Goal: Information Seeking & Learning: Learn about a topic

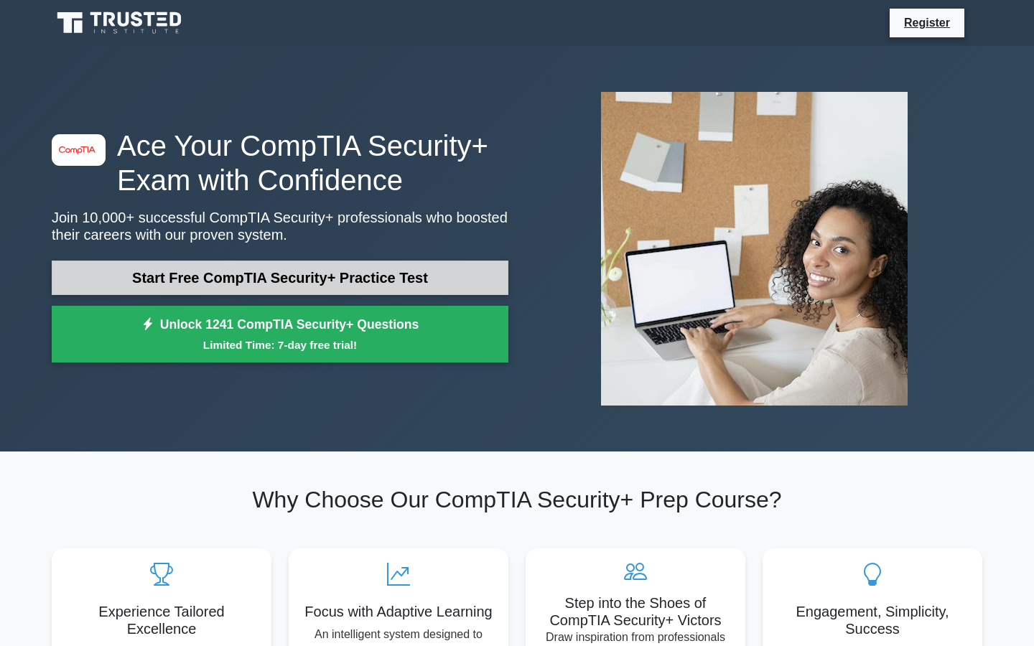
click at [306, 284] on link "Start Free CompTIA Security+ Practice Test" at bounding box center [280, 278] width 457 height 34
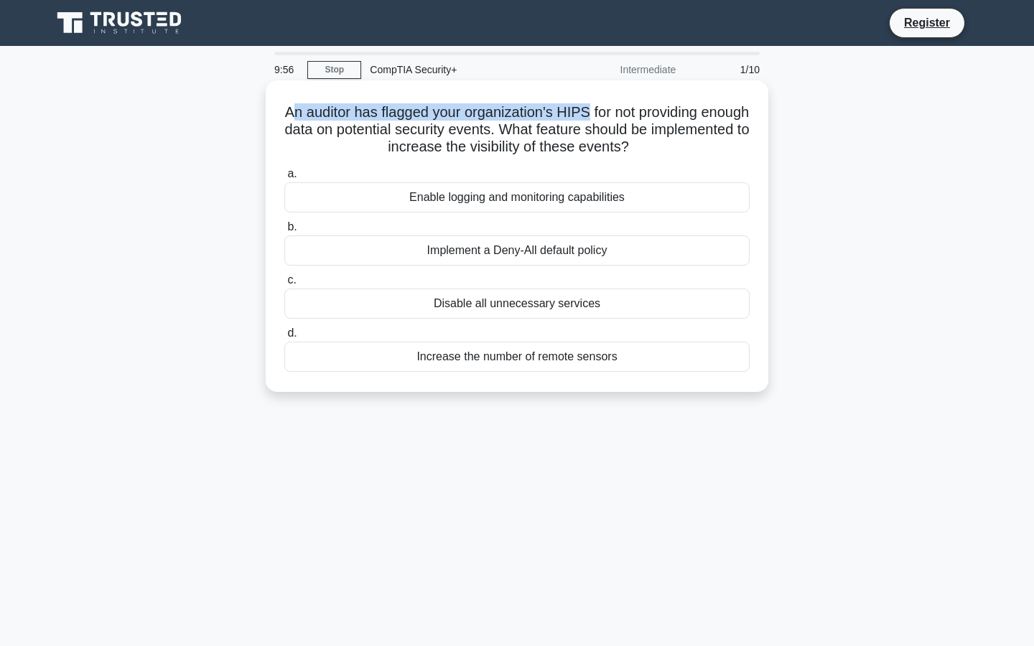
drag, startPoint x: 289, startPoint y: 116, endPoint x: 588, endPoint y: 116, distance: 298.7
click at [587, 116] on h5 "An auditor has flagged your organization's HIPS for not providing enough data o…" at bounding box center [517, 129] width 468 height 53
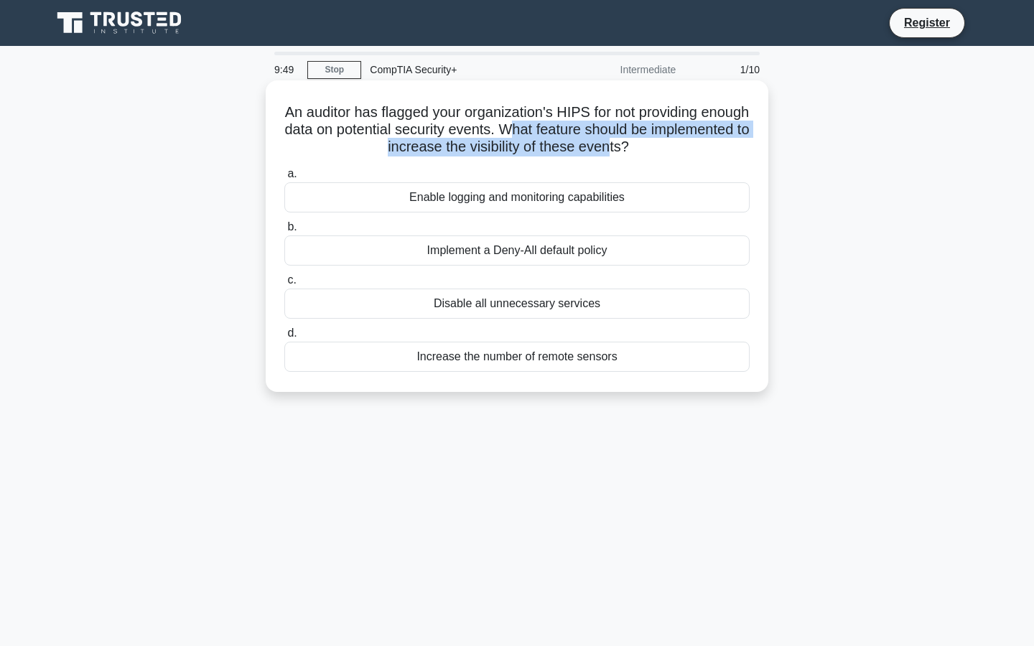
drag, startPoint x: 505, startPoint y: 129, endPoint x: 607, endPoint y: 145, distance: 103.2
click at [607, 146] on h5 "An auditor has flagged your organization's HIPS for not providing enough data o…" at bounding box center [517, 129] width 468 height 53
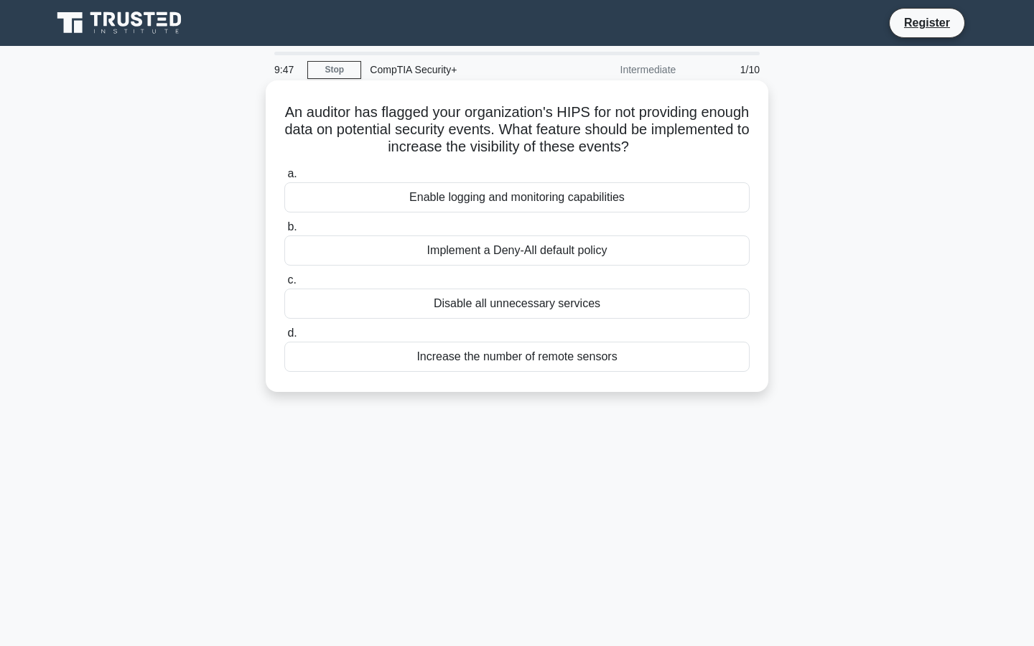
click at [590, 225] on label "b. Implement a Deny-All default policy" at bounding box center [516, 241] width 465 height 47
click at [284, 225] on input "b. Implement a Deny-All default policy" at bounding box center [284, 227] width 0 height 9
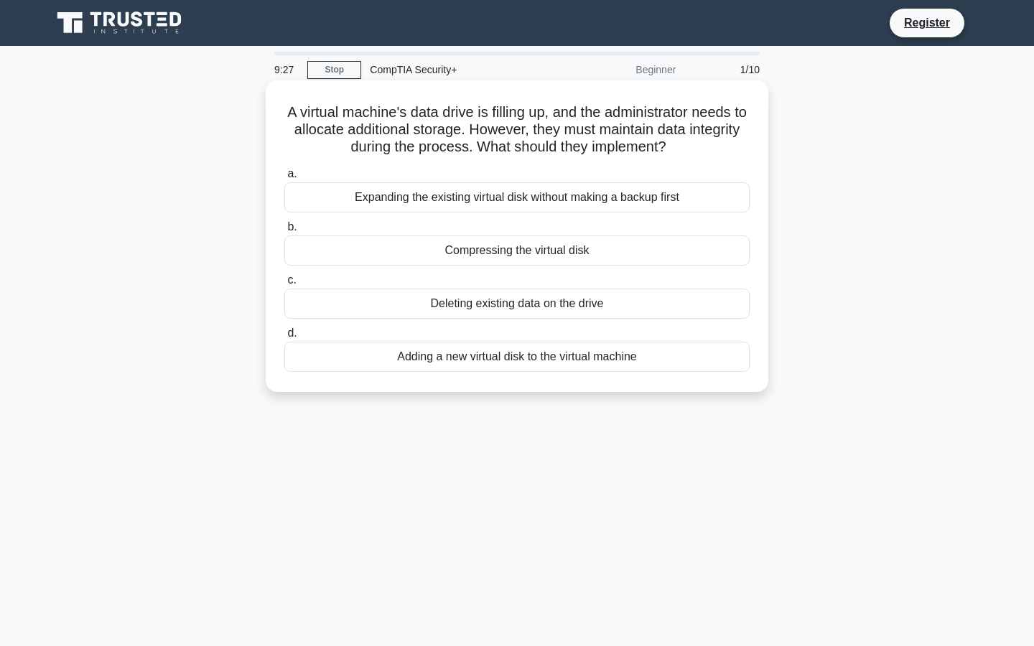
click at [527, 204] on div "Expanding the existing virtual disk without making a backup first" at bounding box center [516, 197] width 465 height 30
click at [284, 179] on input "a. Expanding the existing virtual disk without making a backup first" at bounding box center [284, 173] width 0 height 9
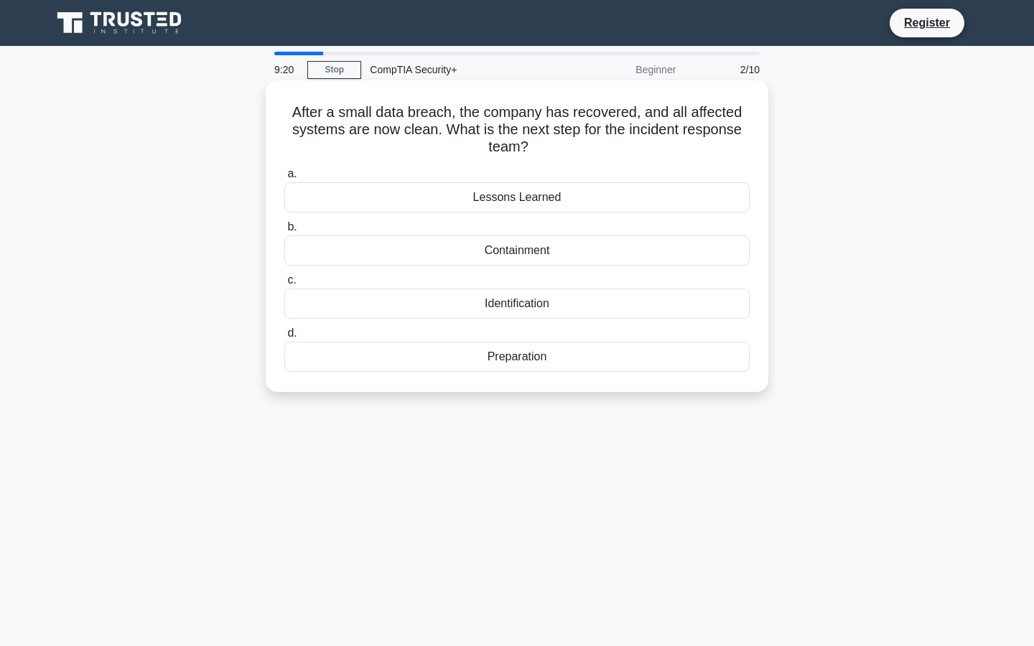
click at [534, 199] on div "Lessons Learned" at bounding box center [516, 197] width 465 height 30
click at [284, 179] on input "a. Lessons Learned" at bounding box center [284, 173] width 0 height 9
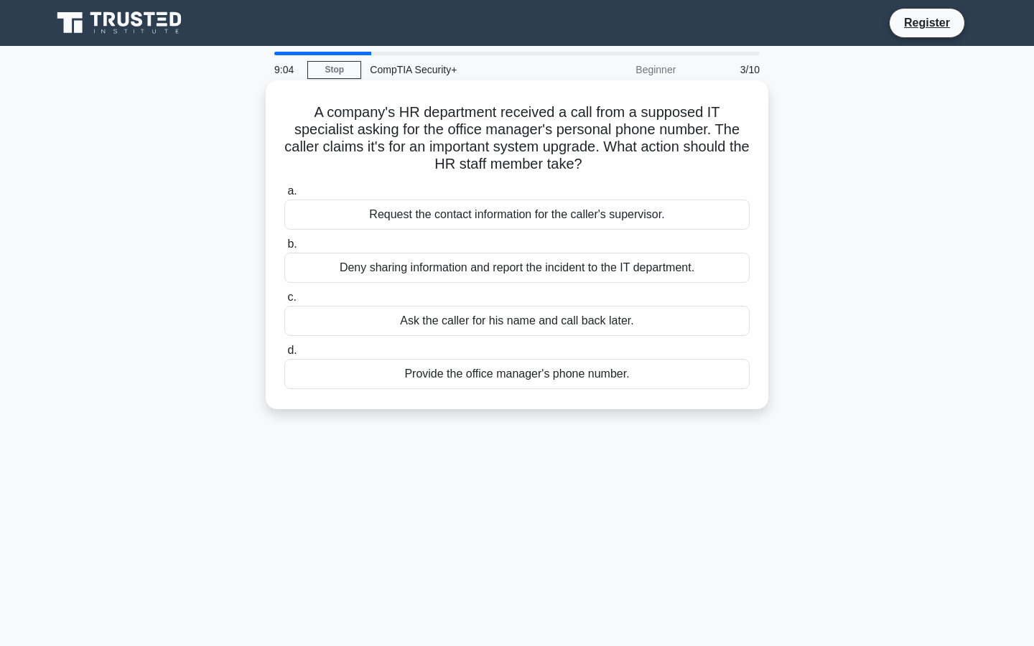
click at [485, 269] on div "Deny sharing information and report the incident to the IT department." at bounding box center [516, 268] width 465 height 30
click at [284, 249] on input "b. Deny sharing information and report the incident to the IT department." at bounding box center [284, 244] width 0 height 9
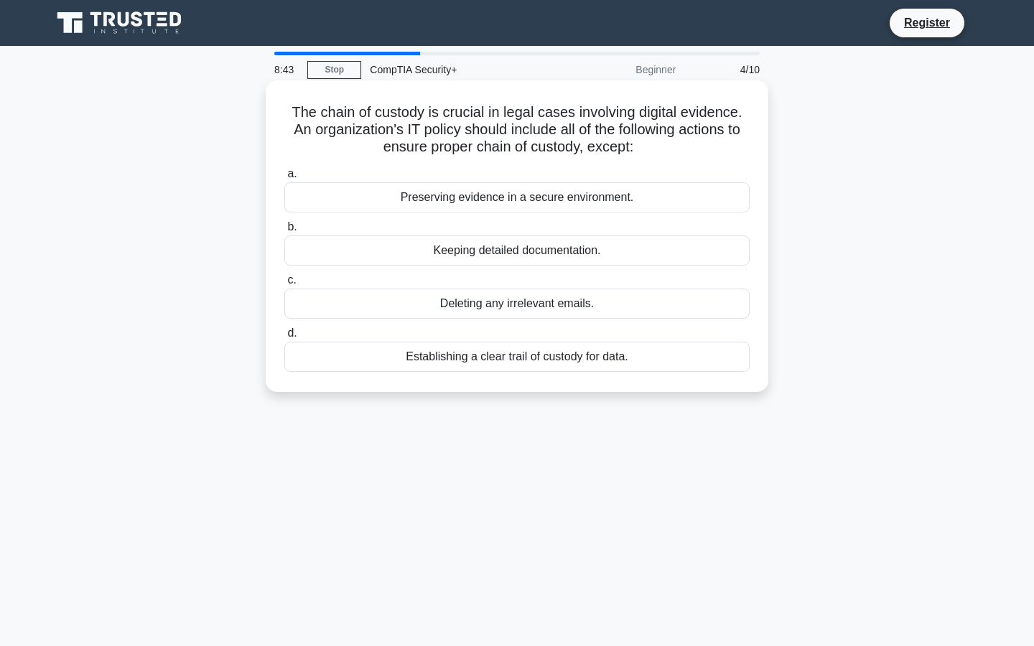
click at [506, 297] on div "Deleting any irrelevant emails." at bounding box center [516, 304] width 465 height 30
click at [284, 285] on input "c. Deleting any irrelevant emails." at bounding box center [284, 280] width 0 height 9
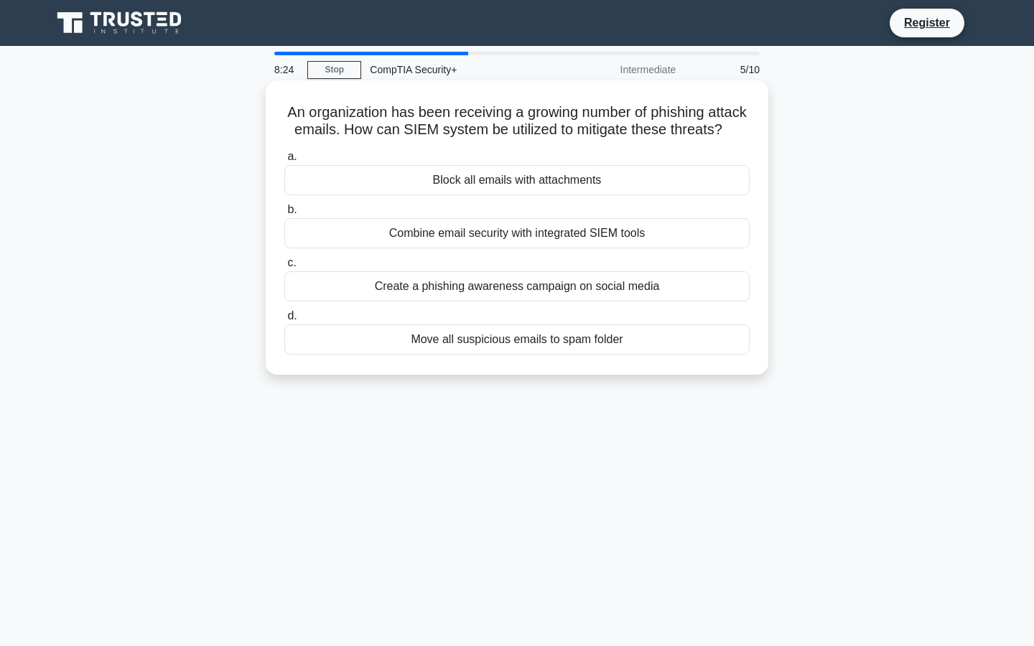
click at [572, 225] on div "Combine email security with integrated SIEM tools" at bounding box center [516, 233] width 465 height 30
click at [284, 215] on input "b. Combine email security with integrated SIEM tools" at bounding box center [284, 209] width 0 height 9
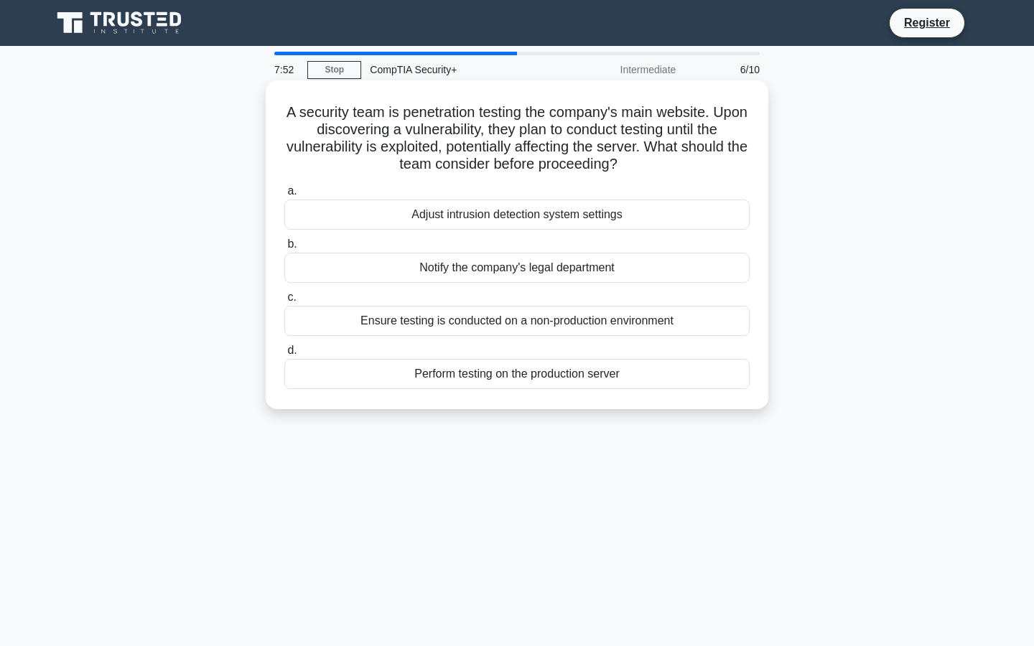
click at [493, 380] on div "Perform testing on the production server" at bounding box center [516, 374] width 465 height 30
click at [284, 355] on input "d. Perform testing on the production server" at bounding box center [284, 350] width 0 height 9
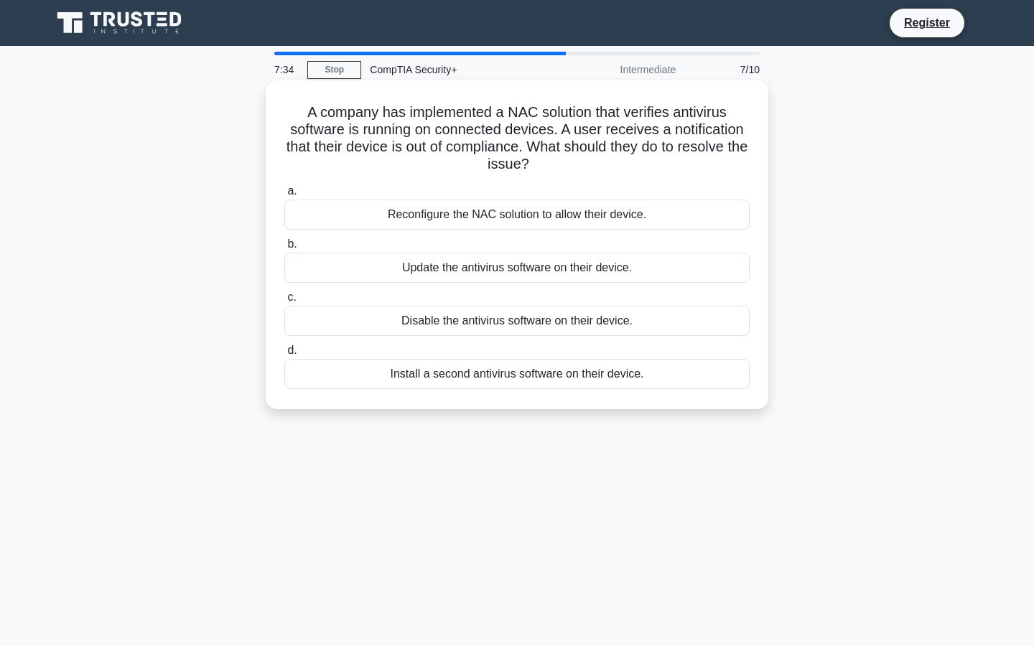
click at [522, 271] on div "Update the antivirus software on their device." at bounding box center [516, 268] width 465 height 30
click at [284, 249] on input "b. Update the antivirus software on their device." at bounding box center [284, 244] width 0 height 9
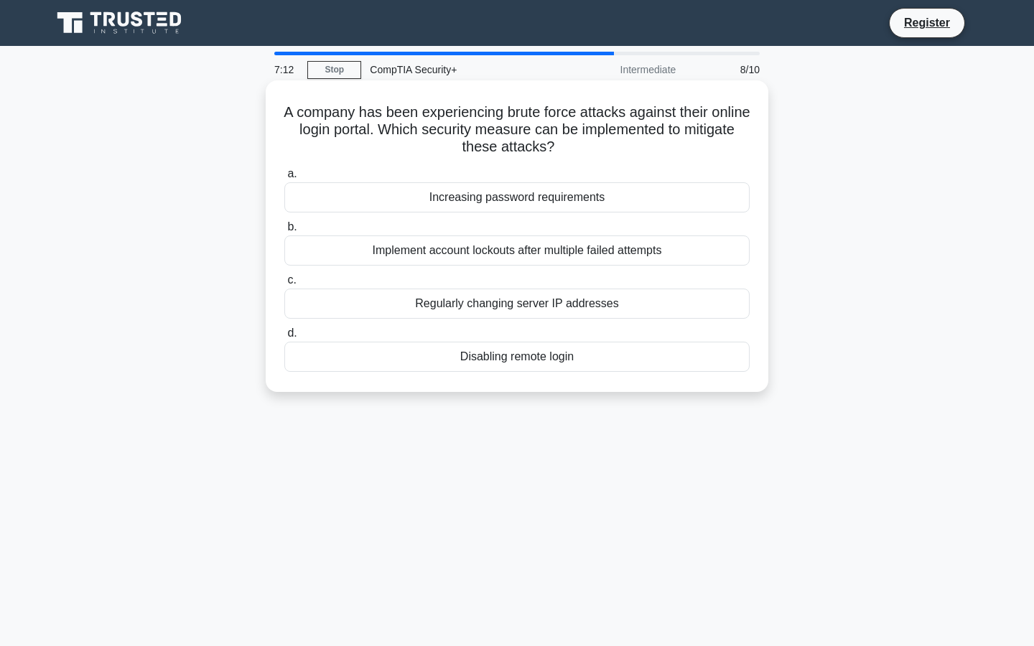
click at [556, 260] on div "Implement account lockouts after multiple failed attempts" at bounding box center [516, 251] width 465 height 30
click at [284, 232] on input "b. Implement account lockouts after multiple failed attempts" at bounding box center [284, 227] width 0 height 9
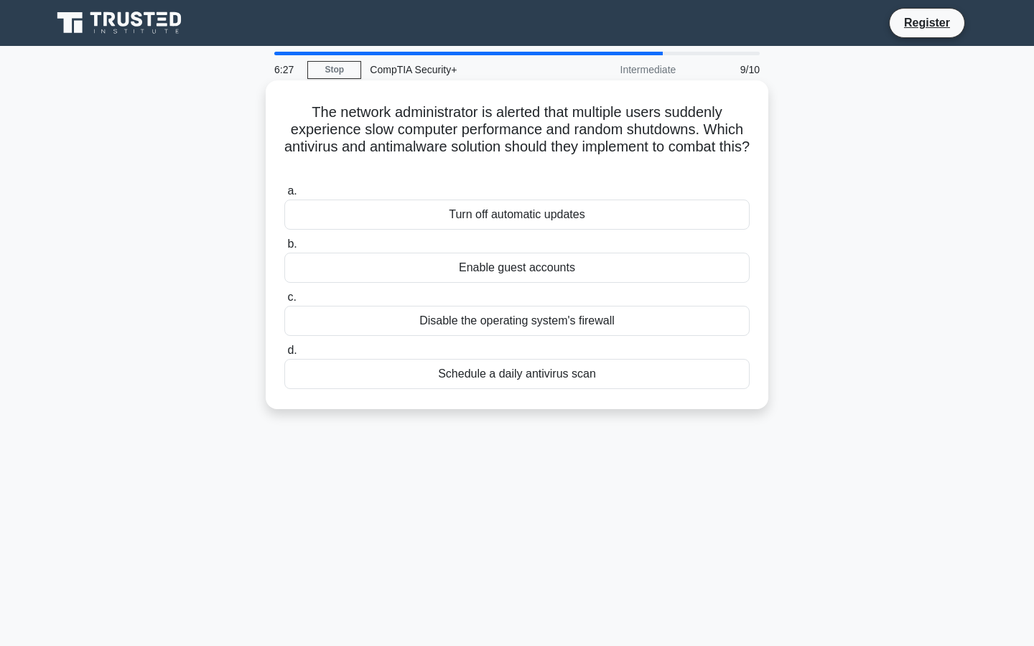
click at [549, 381] on div "Schedule a daily antivirus scan" at bounding box center [516, 374] width 465 height 30
click at [284, 355] on input "d. Schedule a daily antivirus scan" at bounding box center [284, 350] width 0 height 9
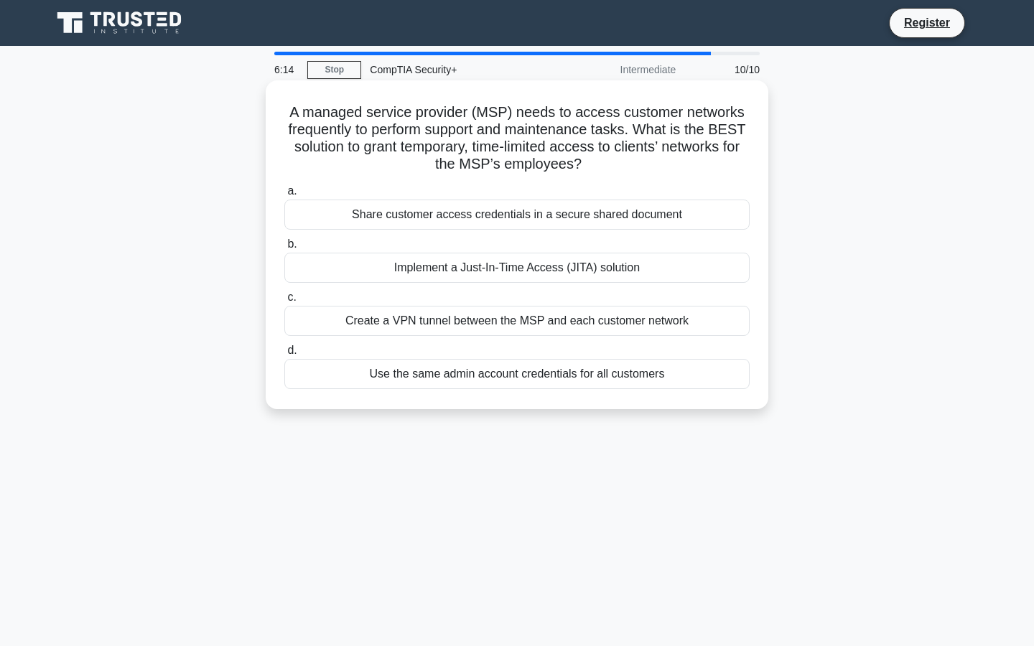
click at [554, 266] on div "Implement a Just-In-Time Access (JITA) solution" at bounding box center [516, 268] width 465 height 30
click at [284, 249] on input "b. Implement a Just-In-Time Access (JITA) solution" at bounding box center [284, 244] width 0 height 9
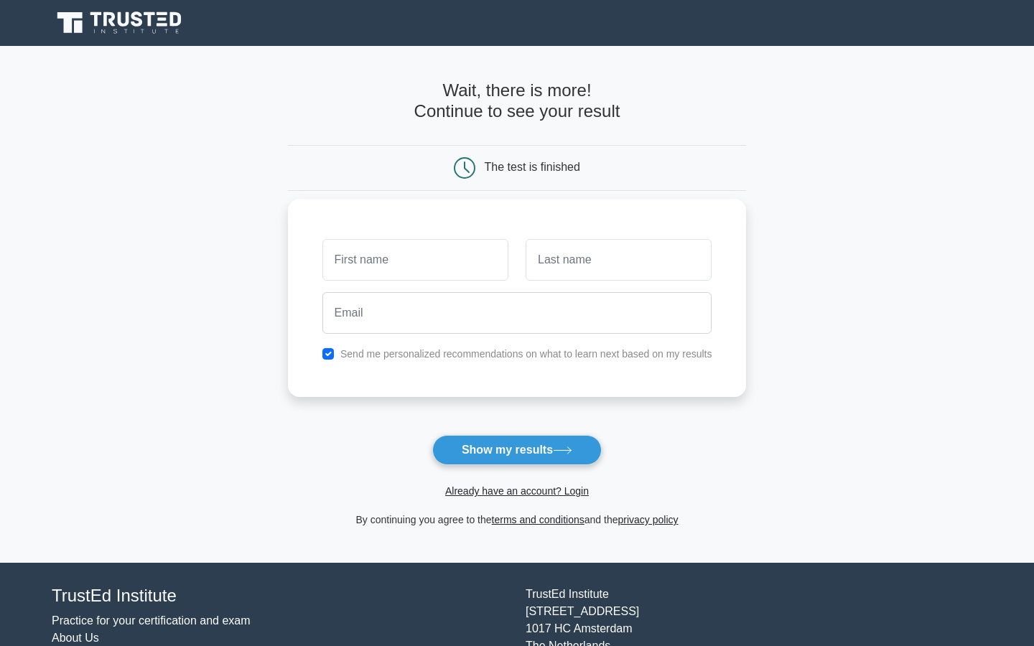
drag, startPoint x: 0, startPoint y: 0, endPoint x: 473, endPoint y: 264, distance: 541.6
click at [473, 264] on input "text" at bounding box center [415, 260] width 186 height 42
type input "Destinee"
click at [572, 262] on input "text" at bounding box center [619, 260] width 186 height 42
type input "Kennedy"
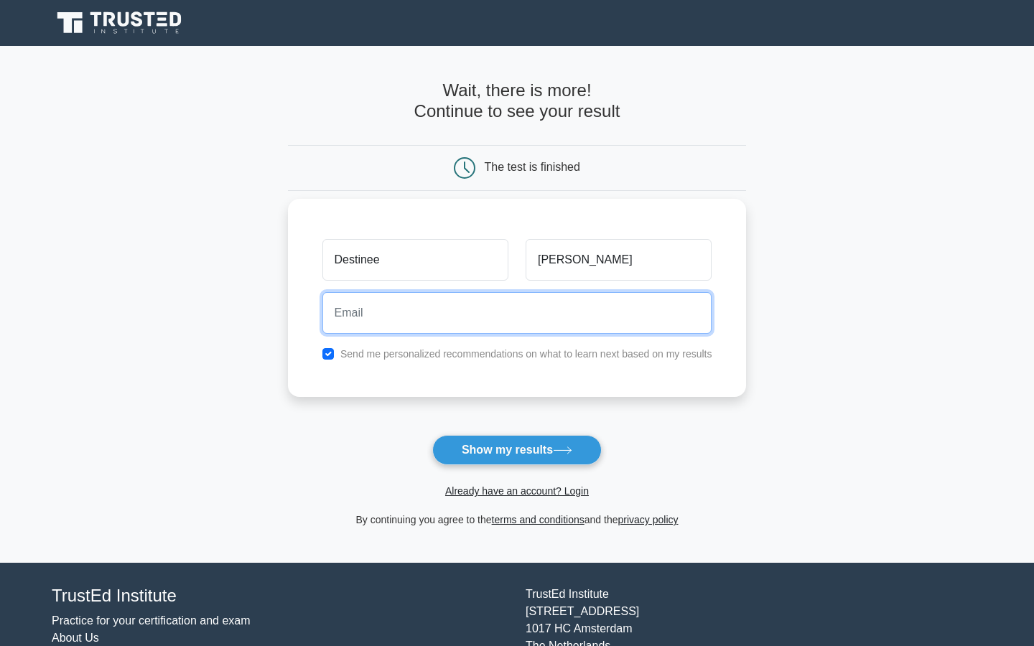
click at [574, 311] on input "email" at bounding box center [517, 313] width 390 height 42
type input "destineek423@gmail.com"
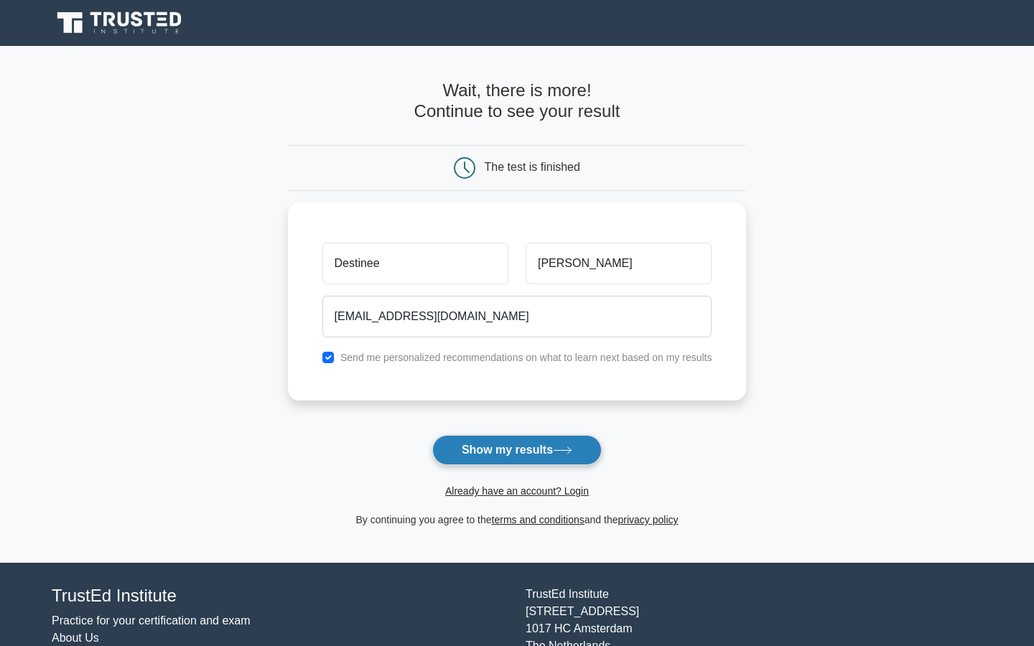
click at [493, 444] on button "Show my results" at bounding box center [516, 450] width 169 height 30
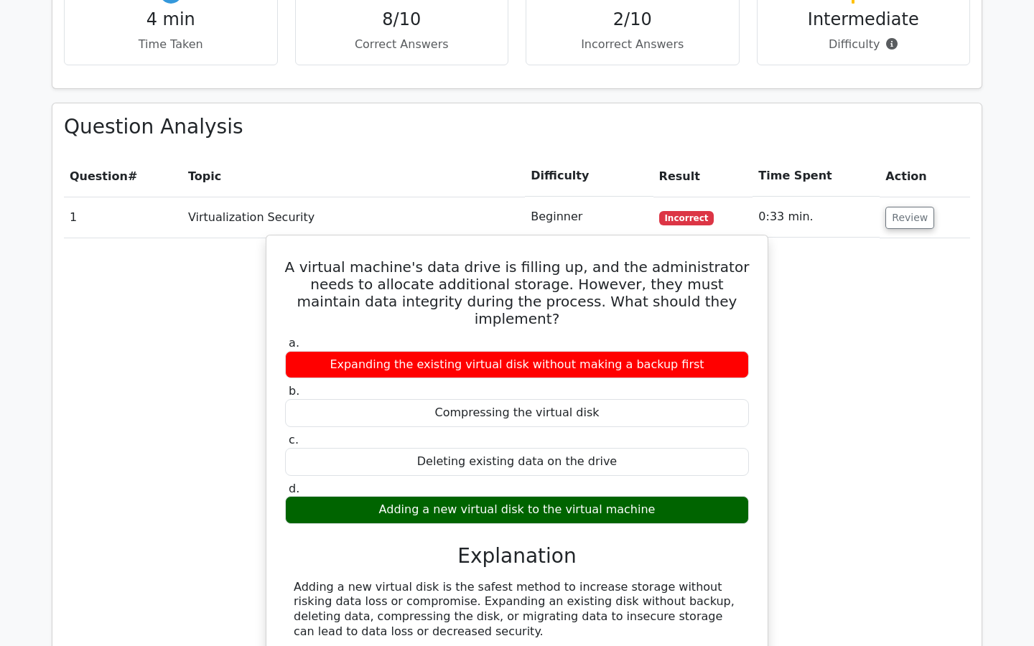
scroll to position [1131, 0]
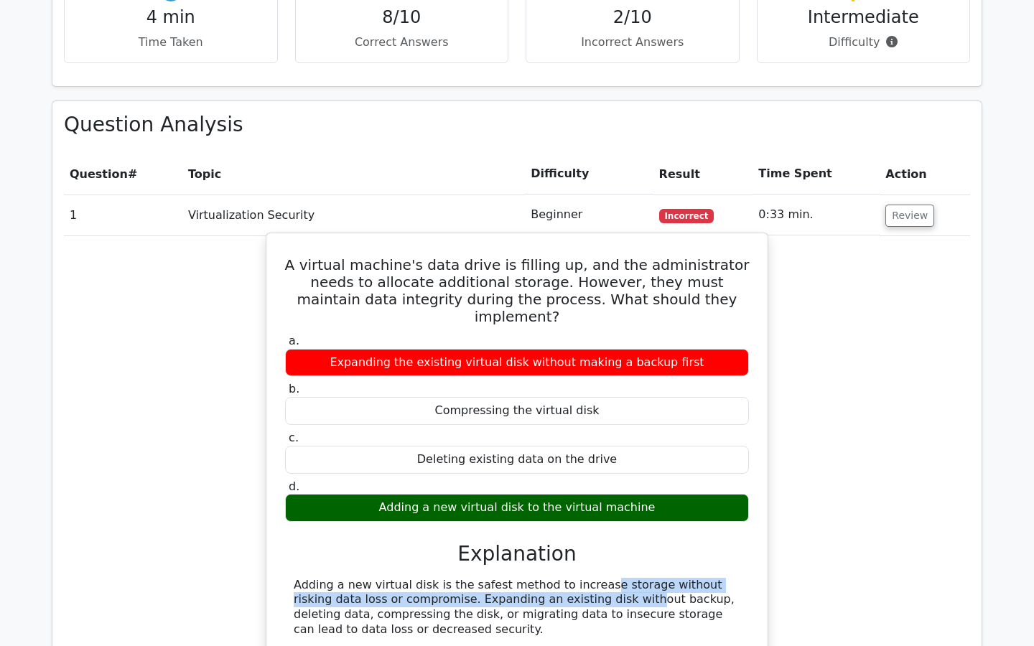
drag, startPoint x: 493, startPoint y: 535, endPoint x: 508, endPoint y: 550, distance: 21.3
click at [507, 578] on div "Adding a new virtual disk is the safest method to increase storage without risk…" at bounding box center [517, 608] width 447 height 60
click at [508, 578] on div "Adding a new virtual disk is the safest method to increase storage without risk…" at bounding box center [517, 608] width 447 height 60
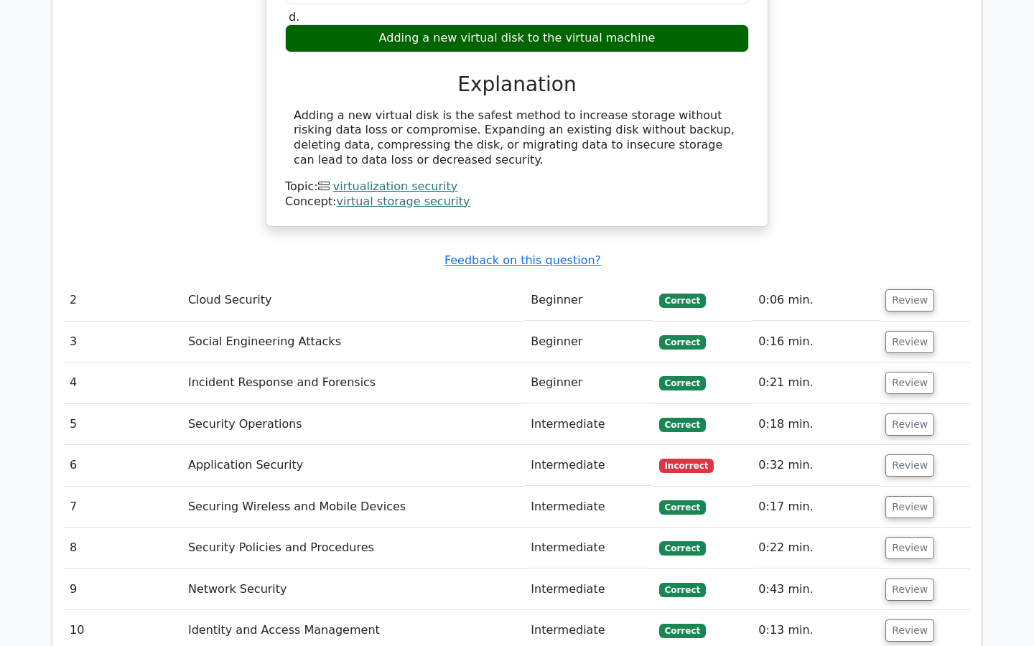
scroll to position [1639, 0]
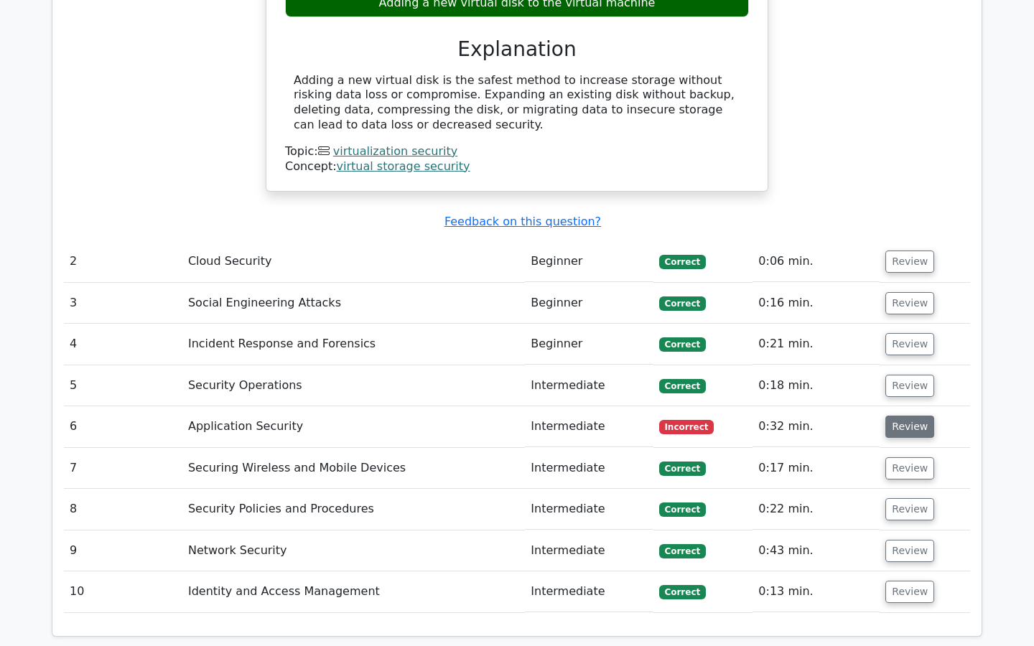
click at [910, 416] on button "Review" at bounding box center [909, 427] width 49 height 22
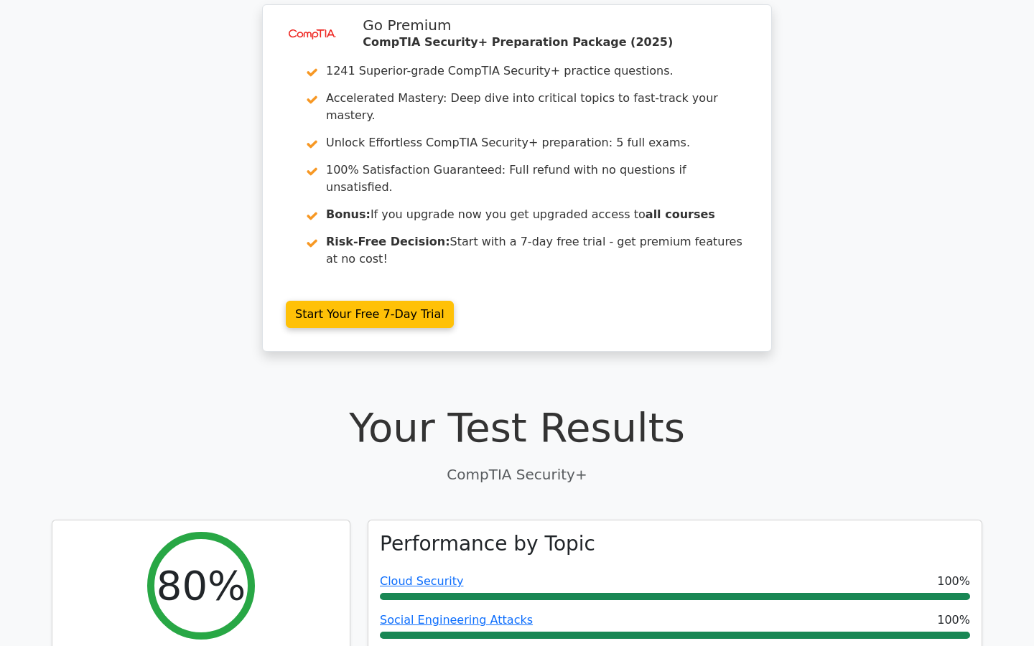
scroll to position [0, 0]
